Goal: Task Accomplishment & Management: Use online tool/utility

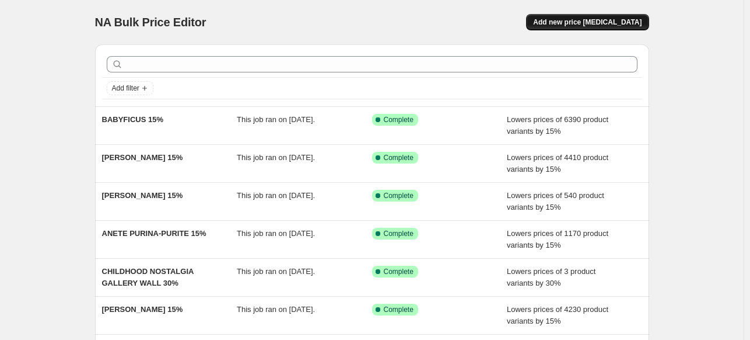
click at [588, 24] on span "Add new price [MEDICAL_DATA]" at bounding box center [587, 22] width 109 height 9
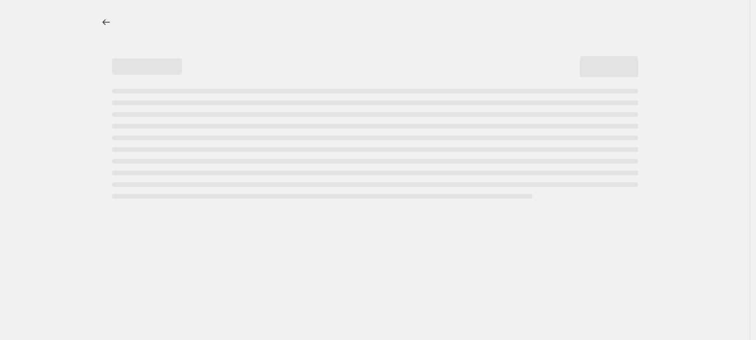
select select "percentage"
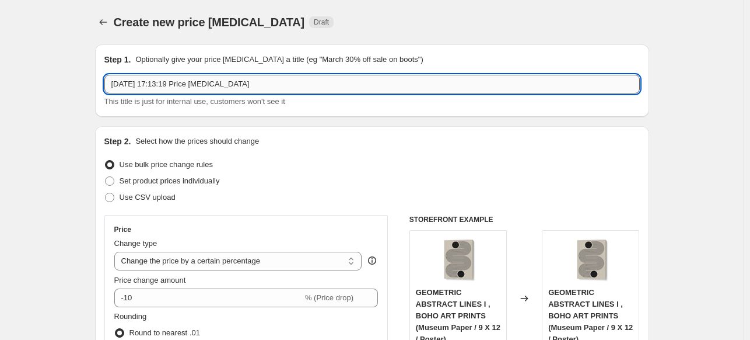
click at [313, 83] on input "13 Oct 2025, 17:13:19 Price change job" at bounding box center [372, 84] width 536 height 19
paste input "GRAEF SUE"
type input "GRAEF SUE 15%"
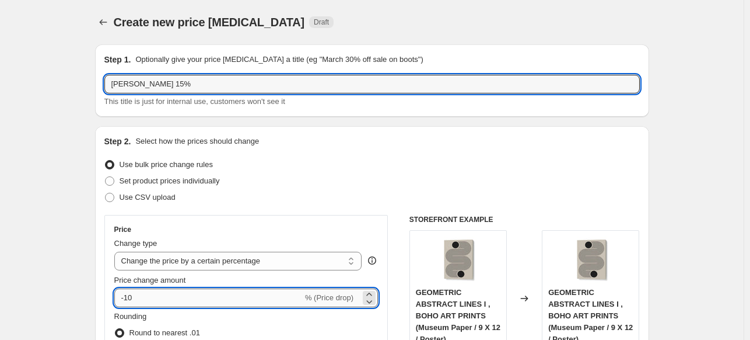
click at [219, 294] on input "-10" at bounding box center [208, 297] width 188 height 19
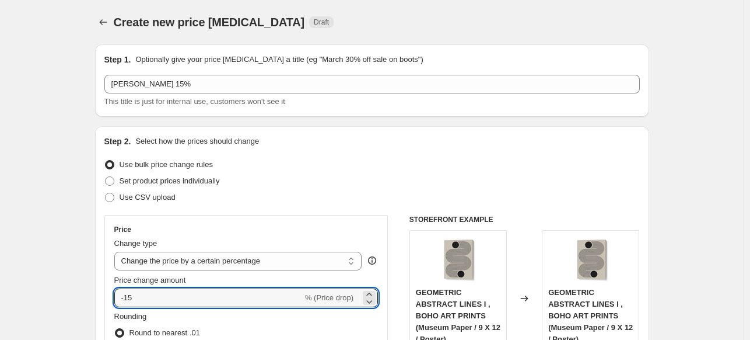
type input "-15"
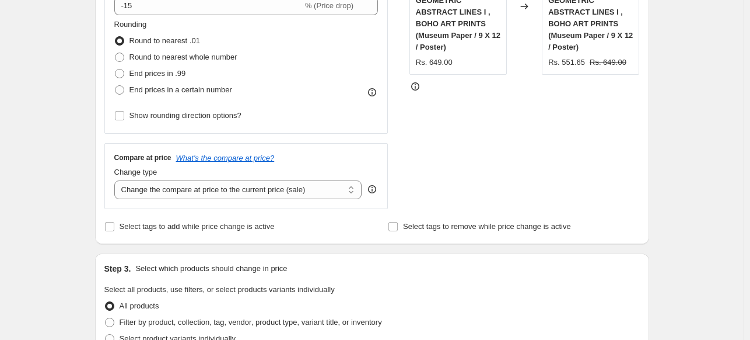
scroll to position [467, 0]
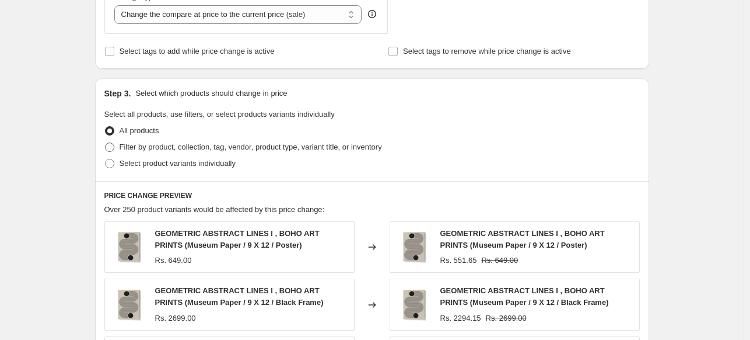
click at [140, 149] on span "Filter by product, collection, tag, vendor, product type, variant title, or inv…" at bounding box center [251, 146] width 263 height 9
click at [106, 143] on input "Filter by product, collection, tag, vendor, product type, variant title, or inv…" at bounding box center [105, 142] width 1 height 1
radio input "true"
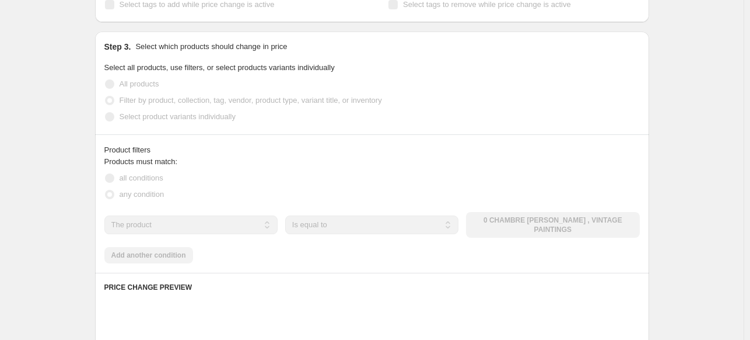
scroll to position [584, 0]
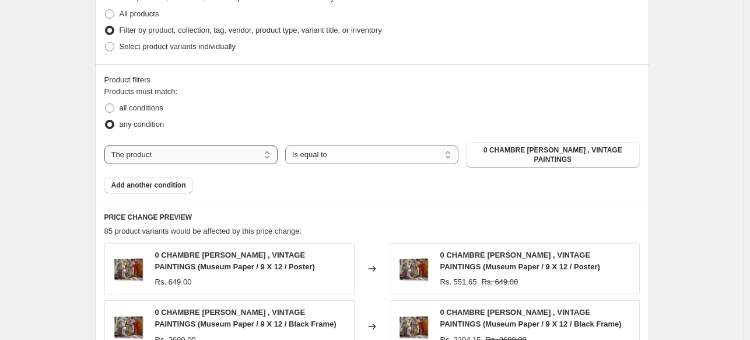
click at [261, 157] on select "The product The product's collection The product's tag The product's vendor The…" at bounding box center [190, 154] width 173 height 19
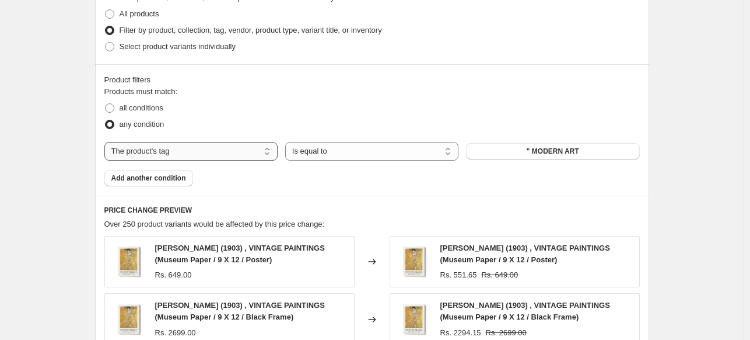
click at [232, 153] on select "The product The product's collection The product's tag The product's vendor The…" at bounding box center [190, 151] width 173 height 19
select select "collection"
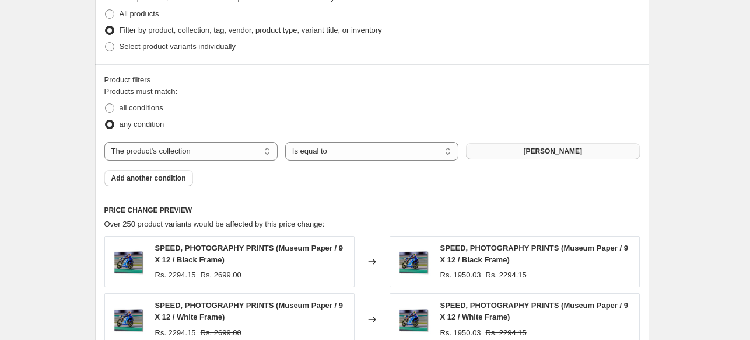
click at [512, 146] on button "ABDELKADER ALLAM" at bounding box center [552, 151] width 173 height 16
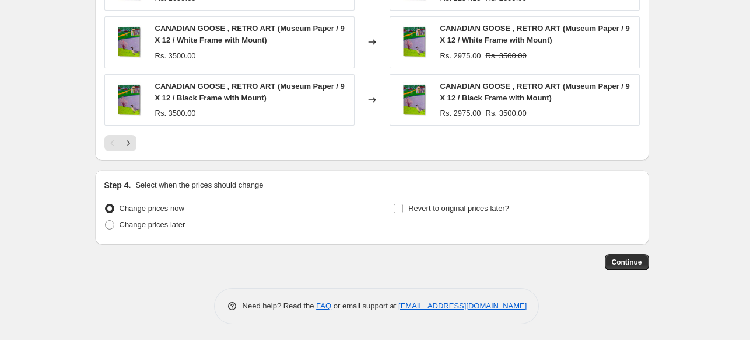
scroll to position [976, 0]
click at [630, 266] on button "Continue" at bounding box center [627, 261] width 44 height 16
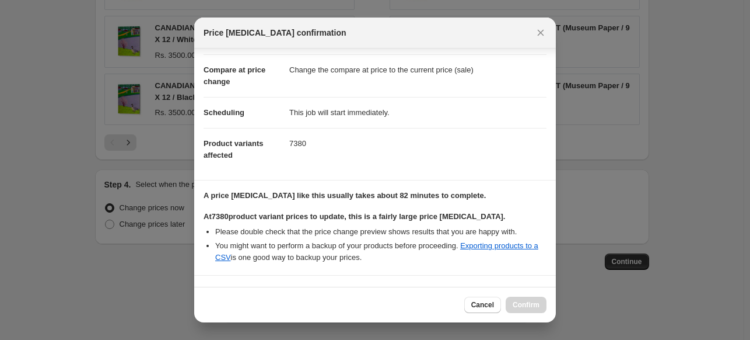
scroll to position [142, 0]
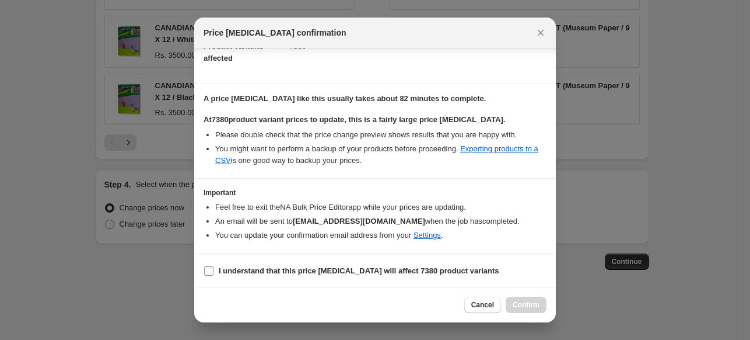
click at [355, 266] on b "I understand that this price change job will affect 7380 product variants" at bounding box center [359, 270] width 281 height 9
click at [214, 266] on input "I understand that this price change job will affect 7380 product variants" at bounding box center [208, 270] width 9 height 9
checkbox input "true"
click at [526, 305] on span "Confirm" at bounding box center [526, 304] width 27 height 9
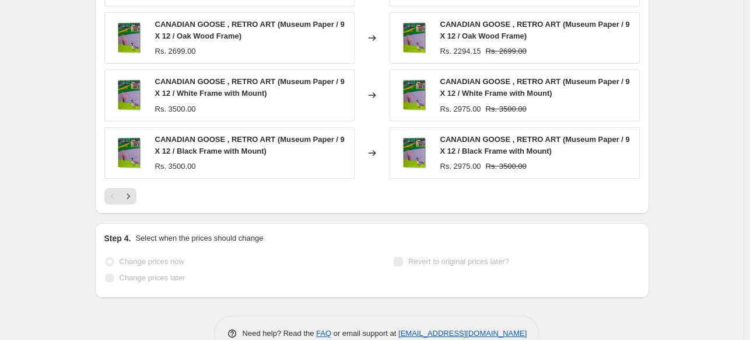
scroll to position [1006, 0]
